Goal: Use online tool/utility: Utilize a website feature to perform a specific function

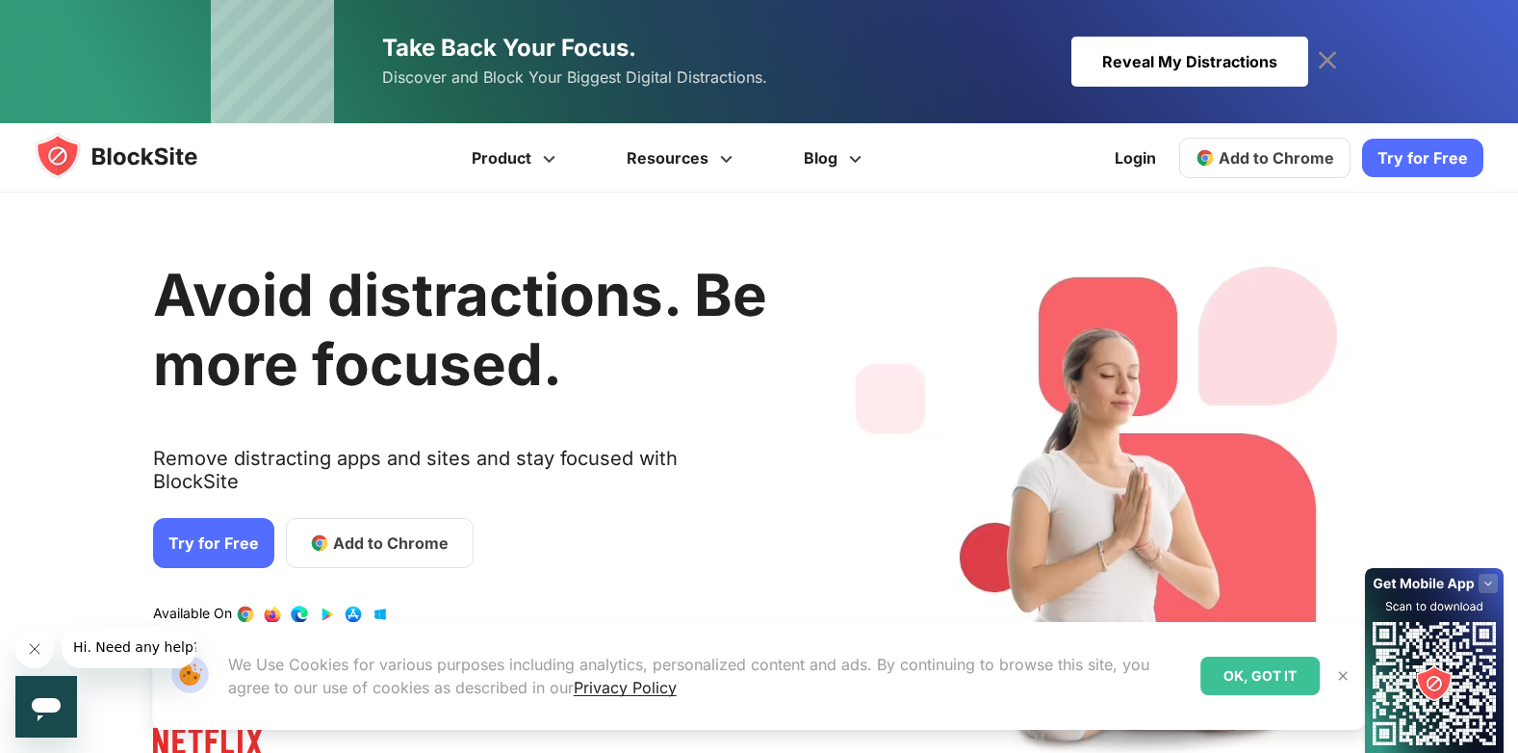
click at [358, 531] on span "Add to Chrome" at bounding box center [390, 542] width 115 height 23
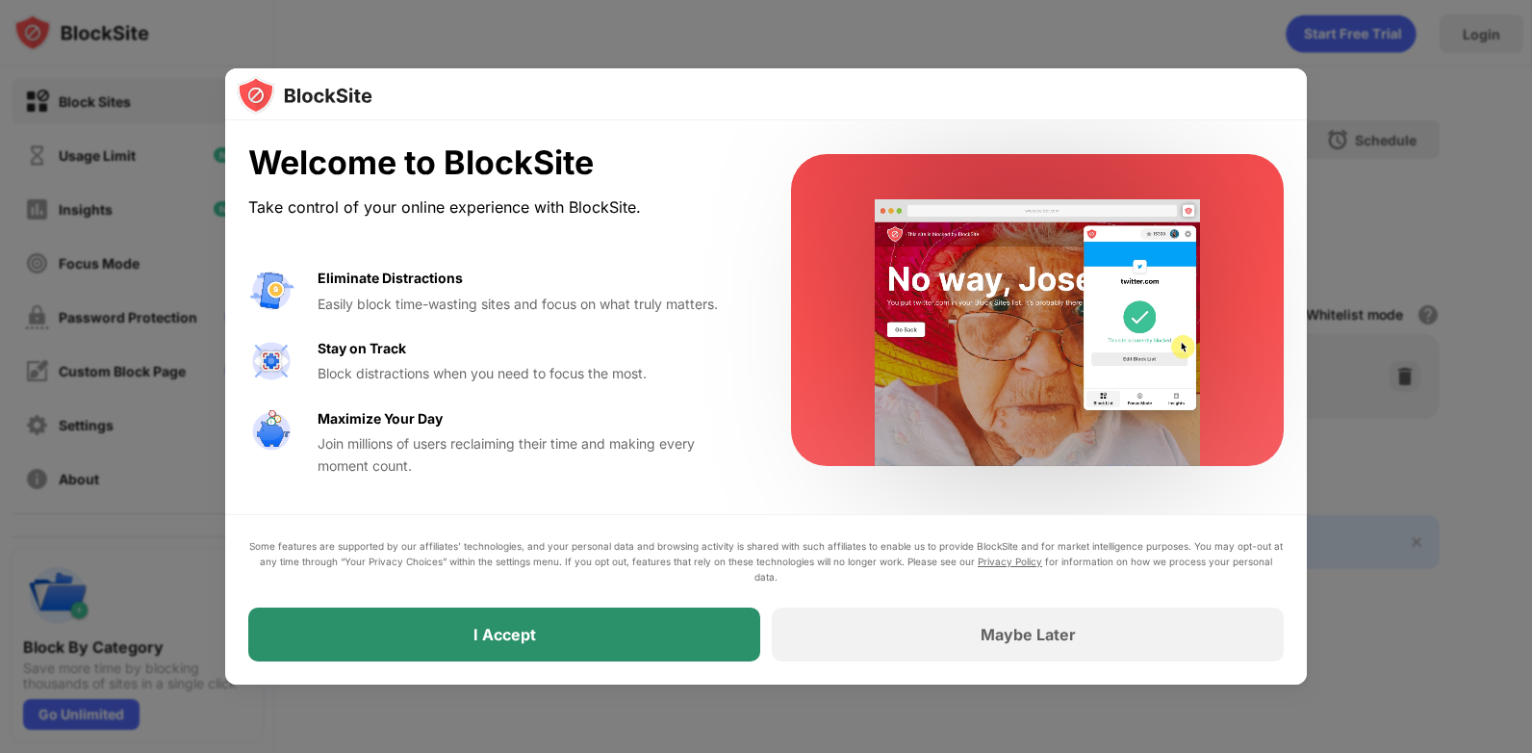
click at [544, 638] on div "I Accept" at bounding box center [504, 634] width 512 height 54
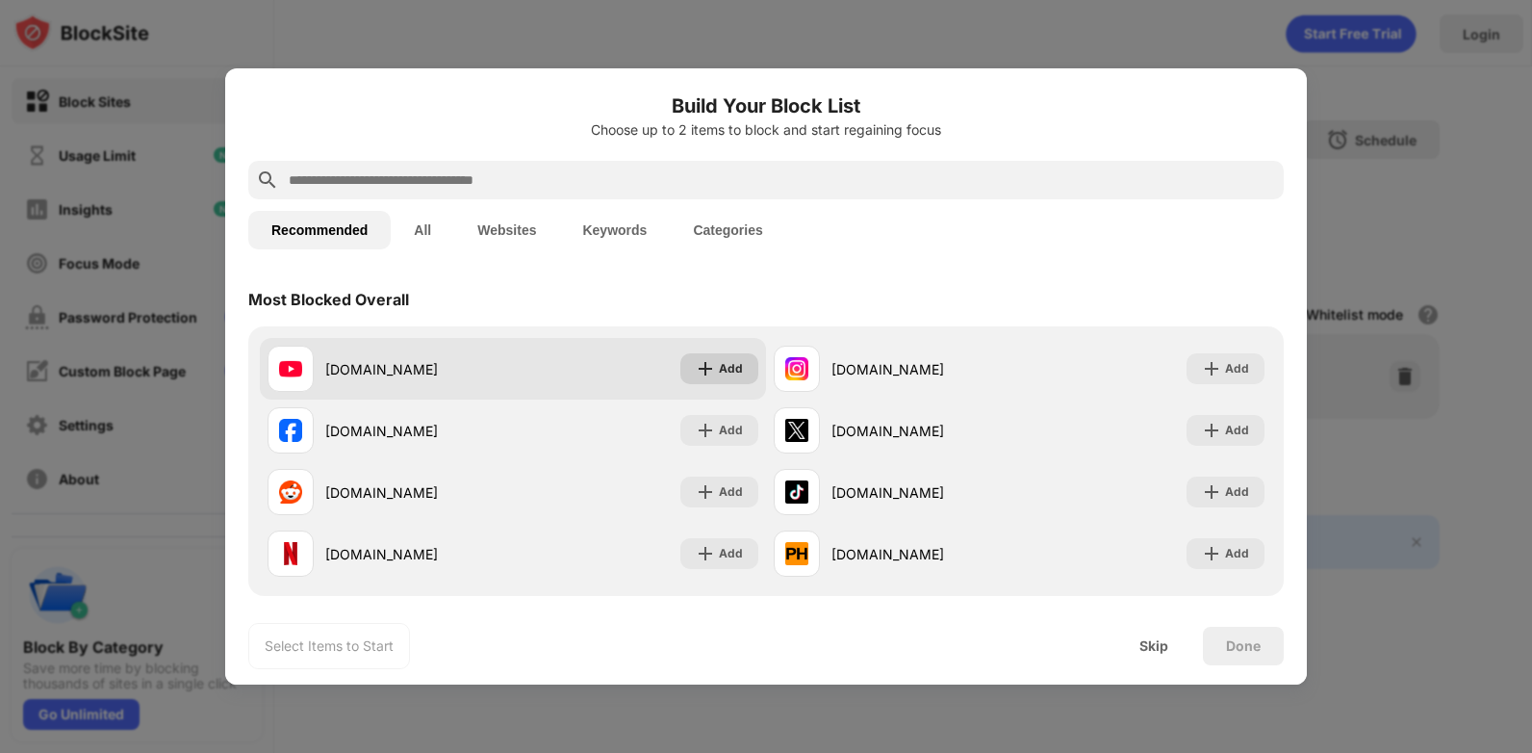
click at [719, 366] on div "Add" at bounding box center [731, 368] width 24 height 19
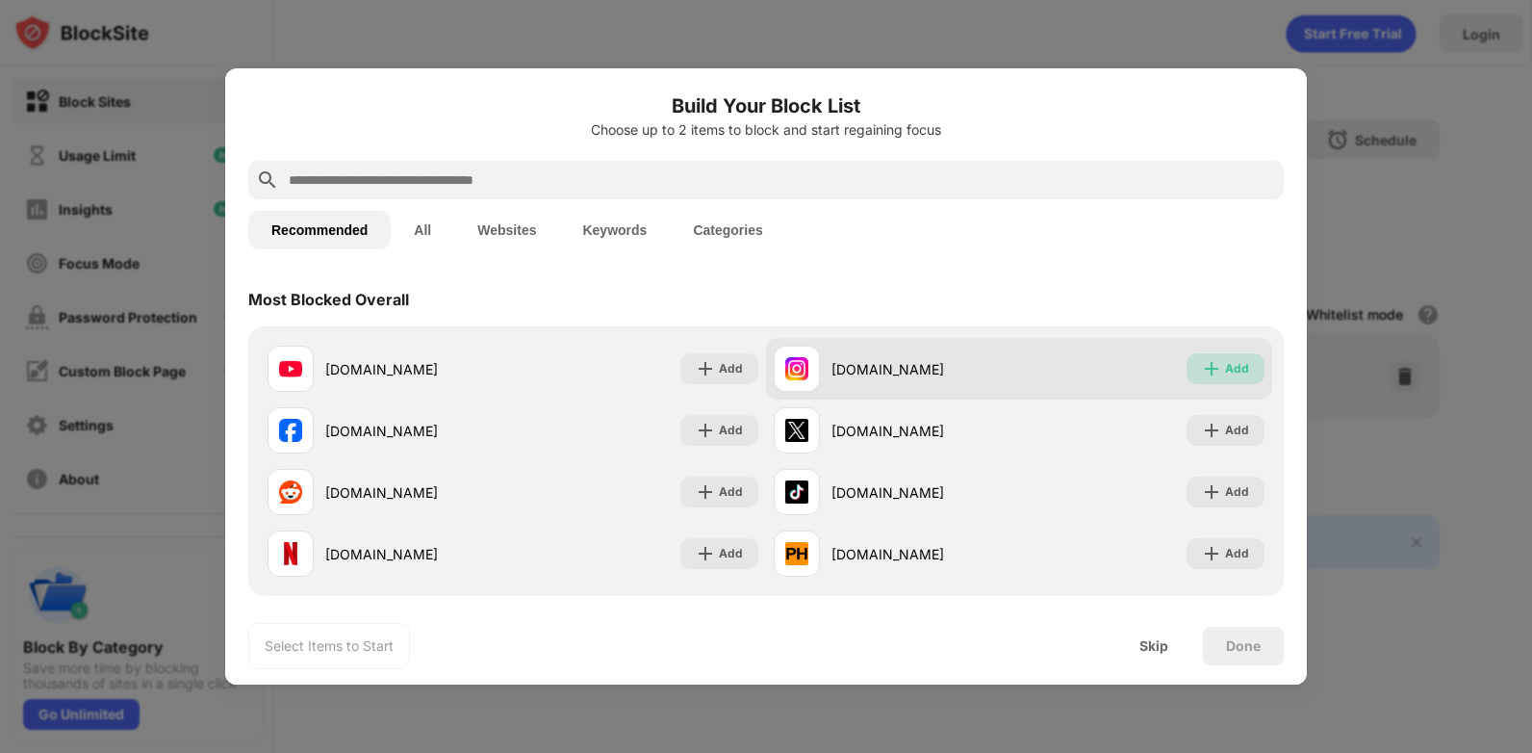
click at [1225, 368] on div "Add" at bounding box center [1237, 368] width 24 height 19
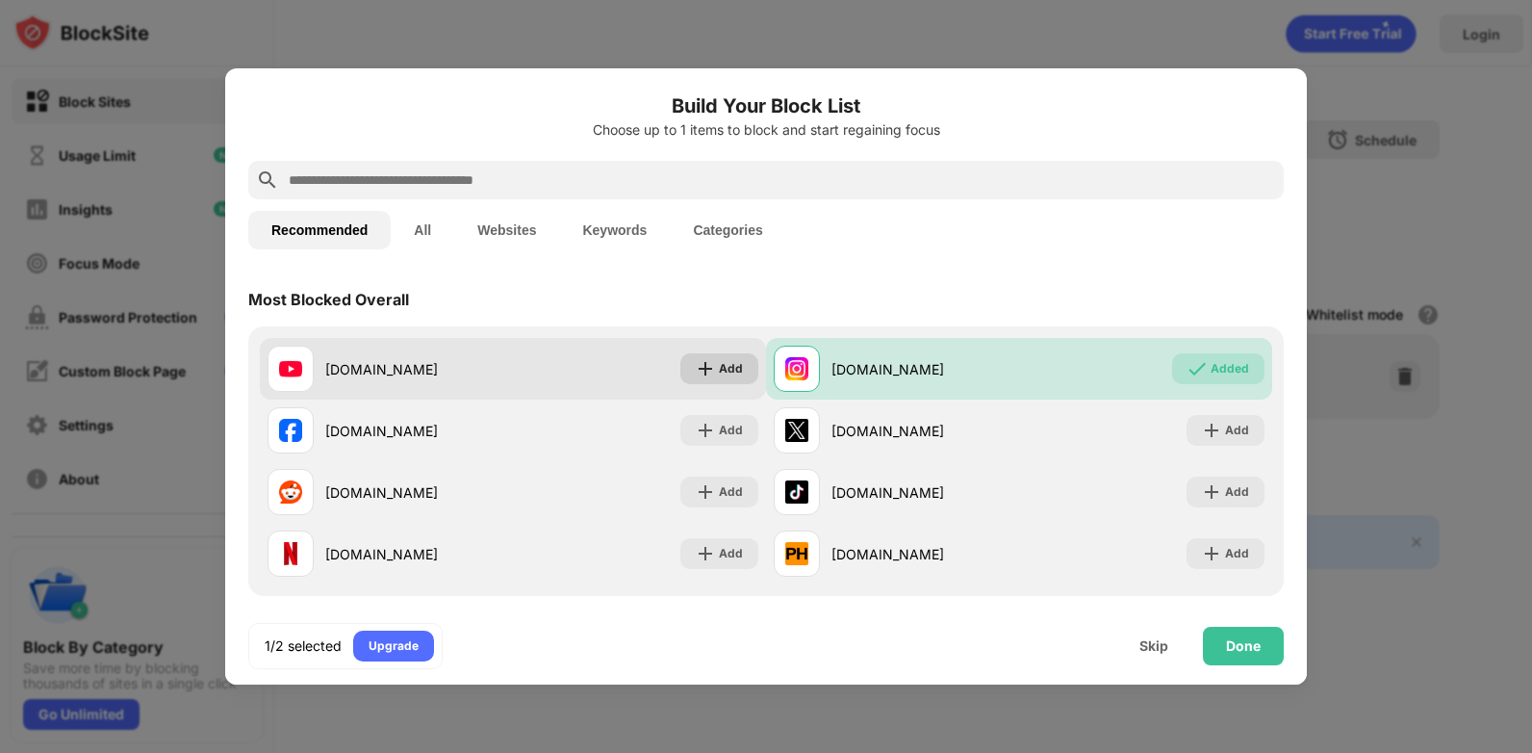
click at [730, 372] on div "Add" at bounding box center [731, 368] width 24 height 19
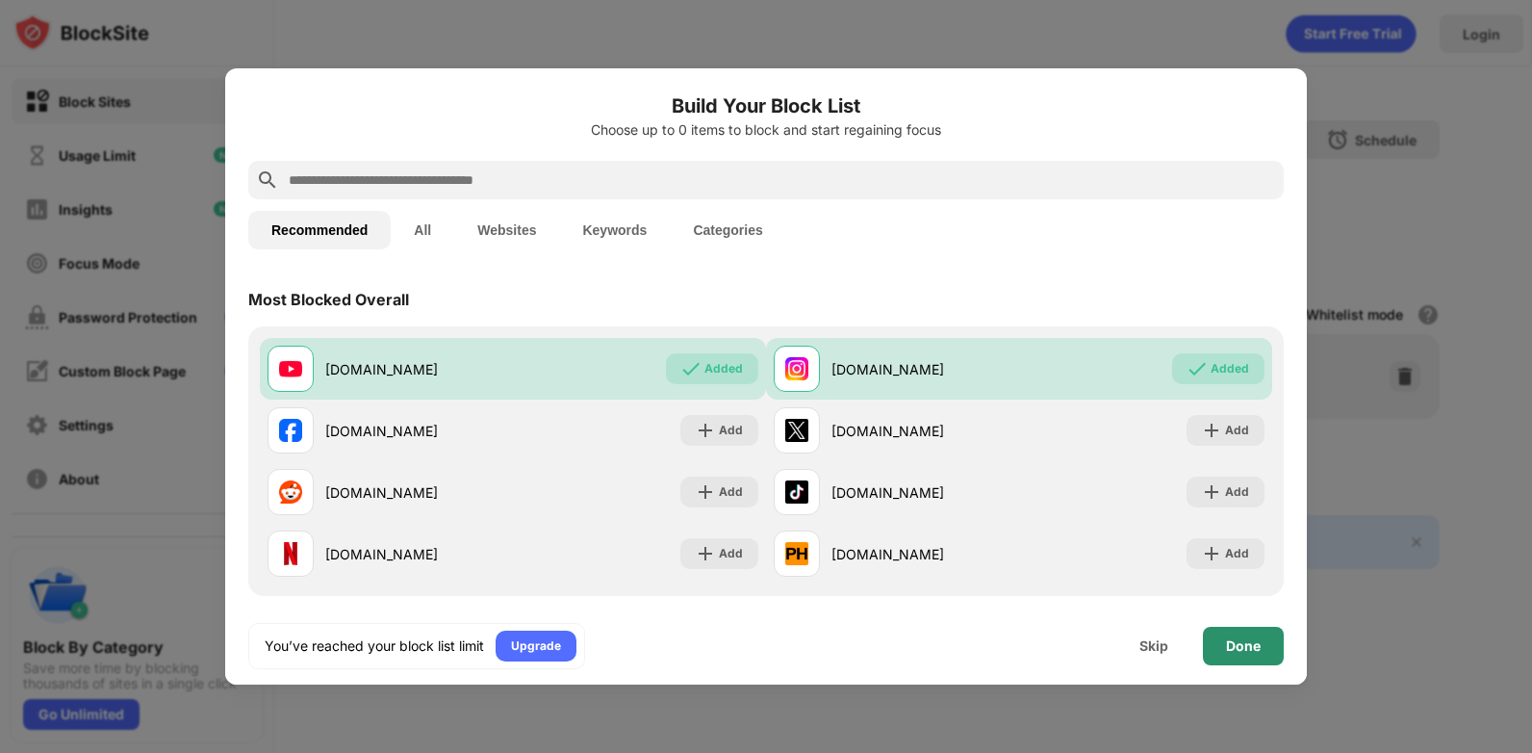
click at [1250, 642] on div "Done" at bounding box center [1243, 645] width 35 height 15
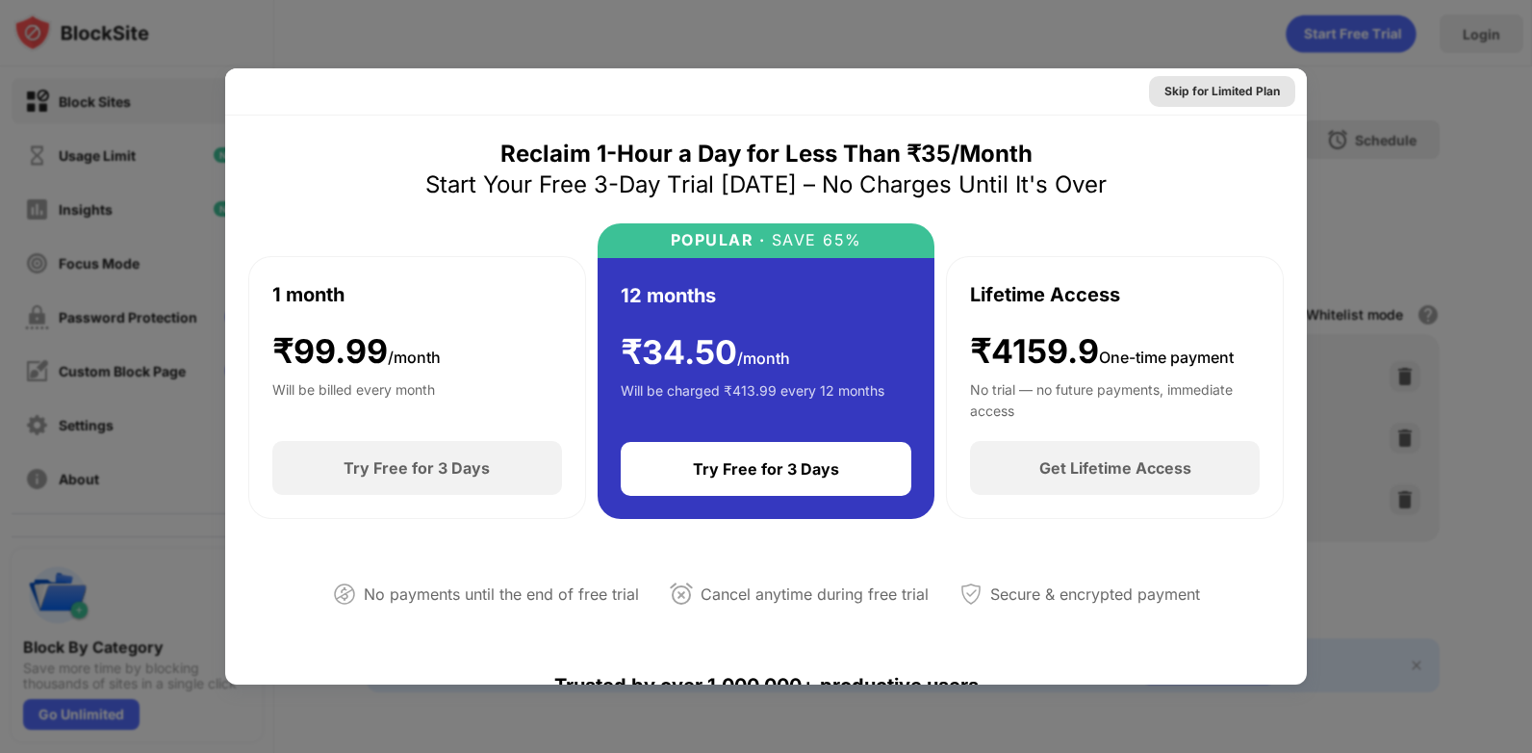
click at [1226, 89] on div "Skip for Limited Plan" at bounding box center [1221, 91] width 115 height 19
drag, startPoint x: 1226, startPoint y: 89, endPoint x: 1212, endPoint y: 99, distance: 17.3
click at [1226, 89] on div "Skip for Limited Plan" at bounding box center [766, 91] width 1082 height 47
click at [1224, 89] on div "Skip for Limited Plan" at bounding box center [766, 91] width 1082 height 47
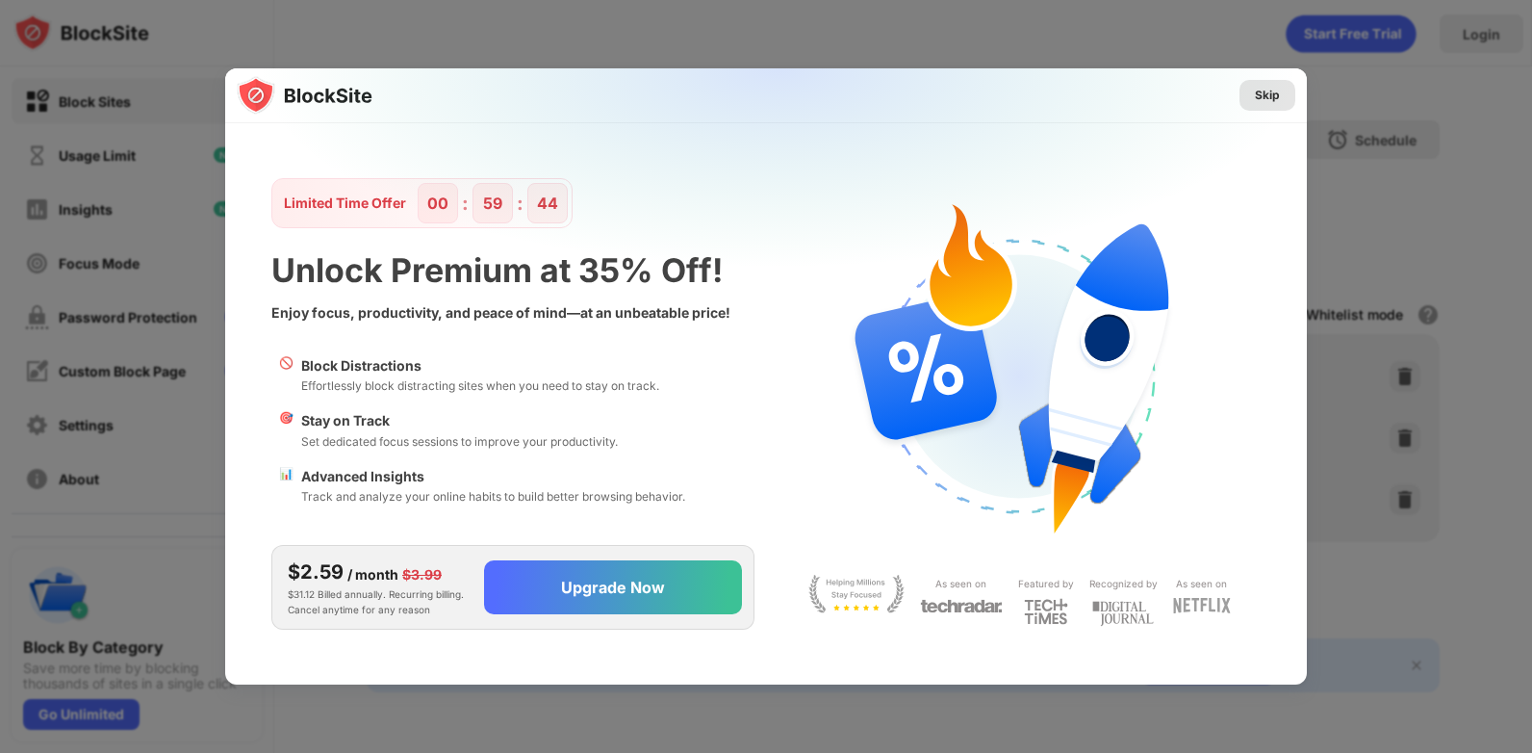
click at [1271, 92] on div "Skip" at bounding box center [1267, 95] width 25 height 19
